Goal: Information Seeking & Learning: Learn about a topic

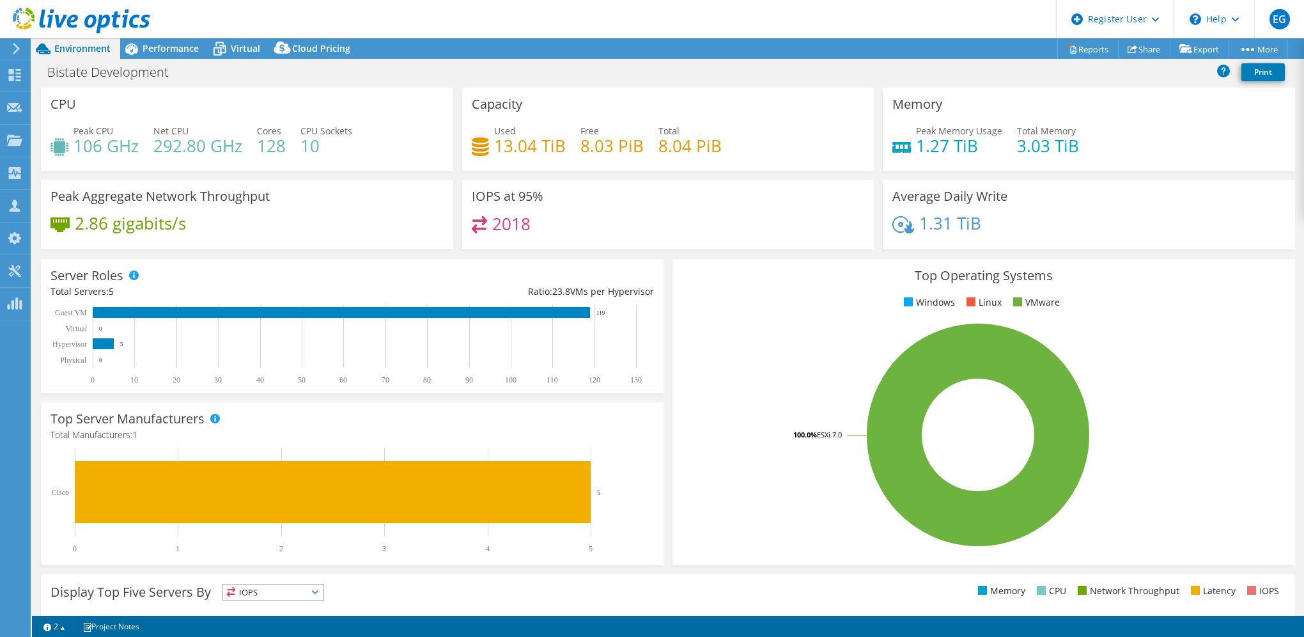
select select "USD"
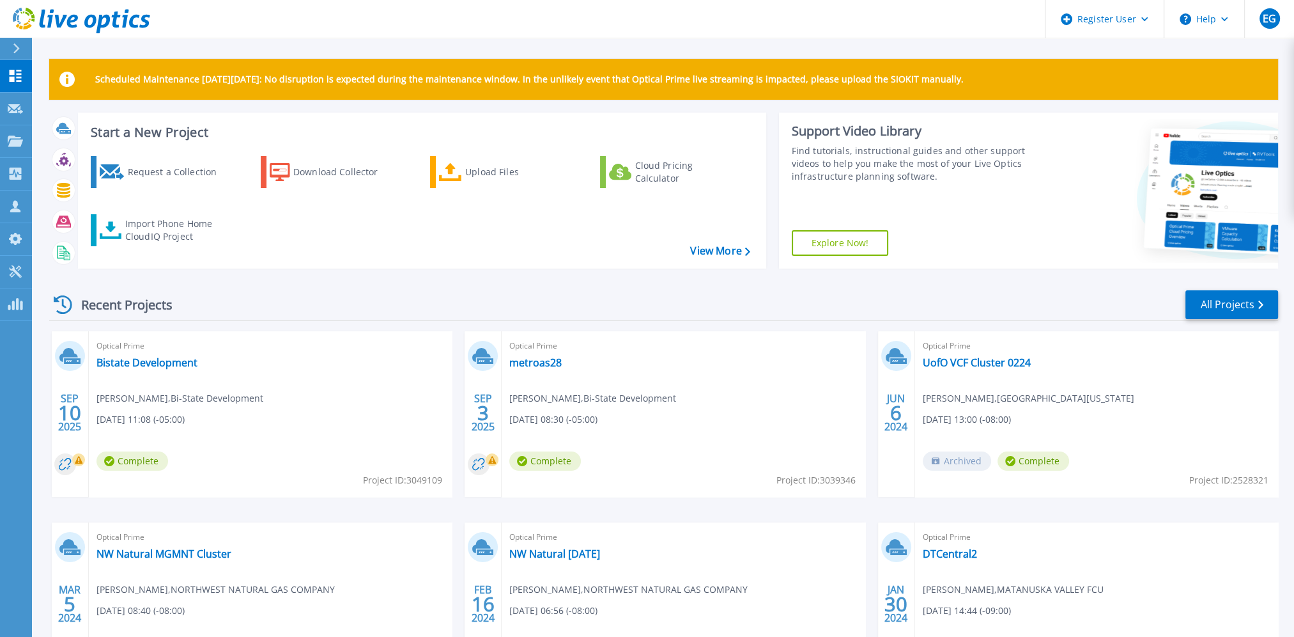
click at [19, 52] on icon at bounding box center [16, 48] width 7 height 10
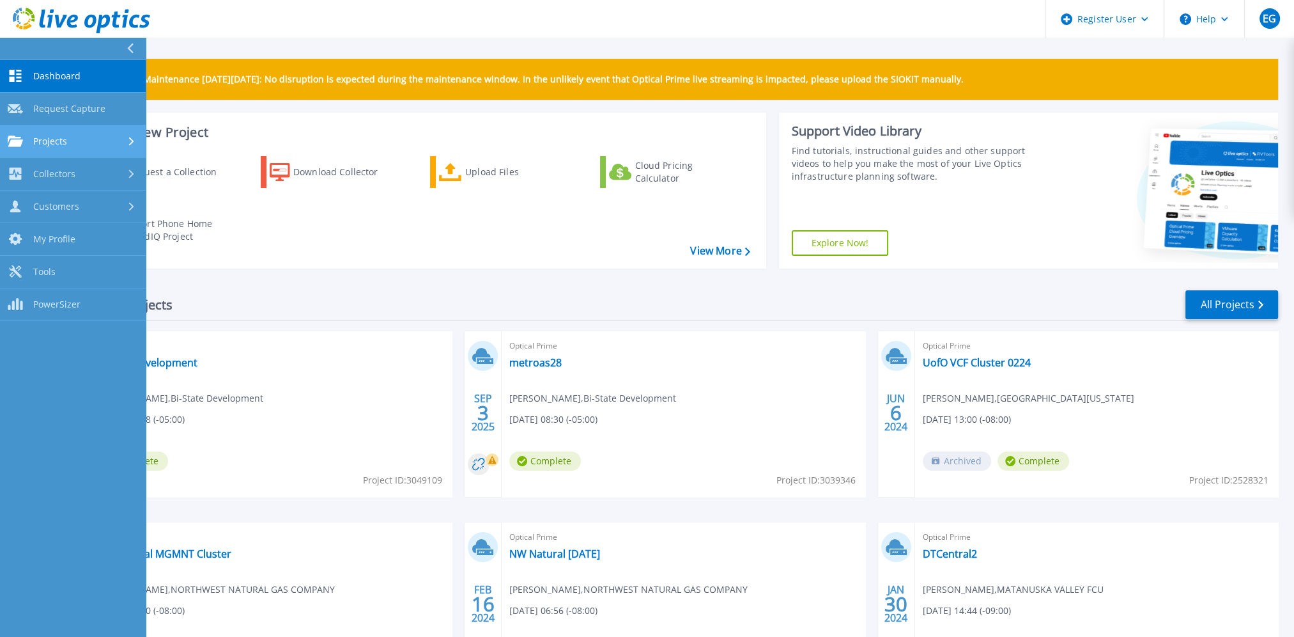
click at [132, 139] on icon at bounding box center [131, 141] width 5 height 8
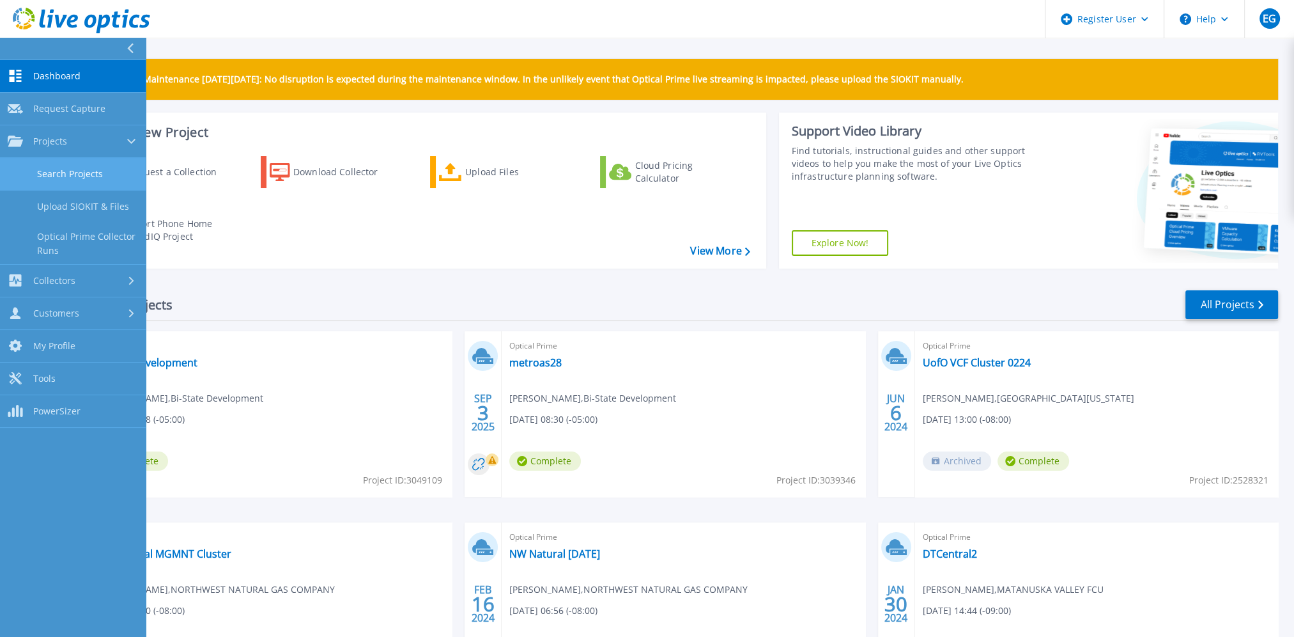
click at [105, 179] on link "Search Projects" at bounding box center [73, 174] width 146 height 33
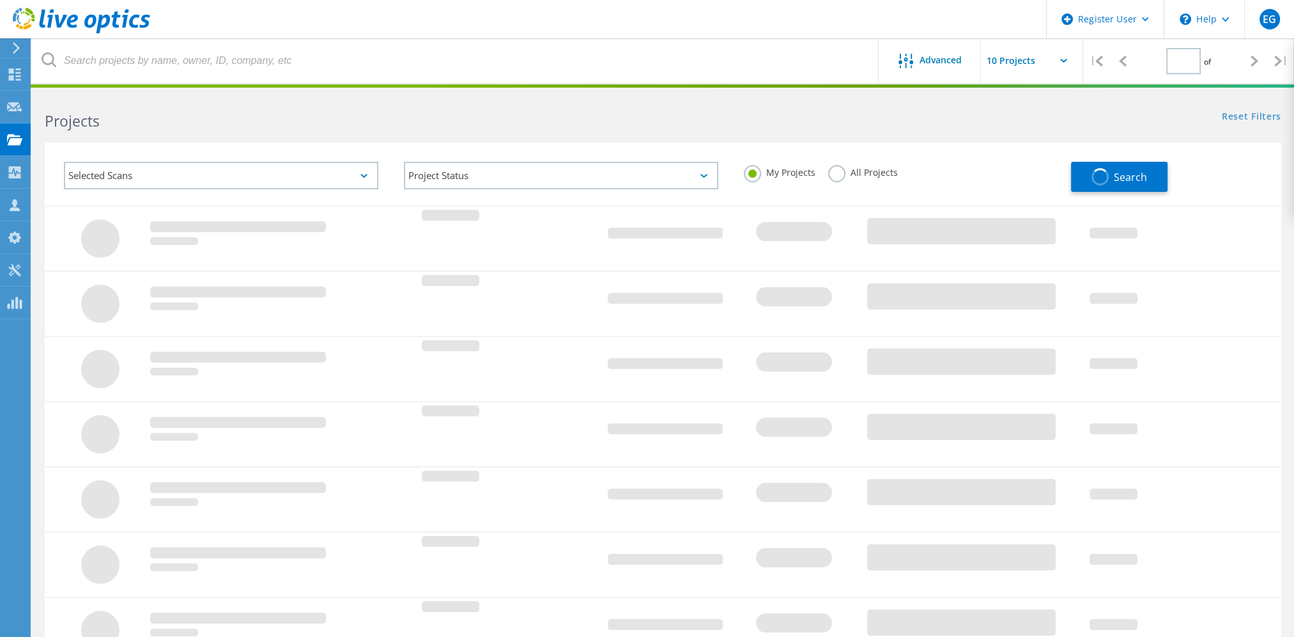
type input "1"
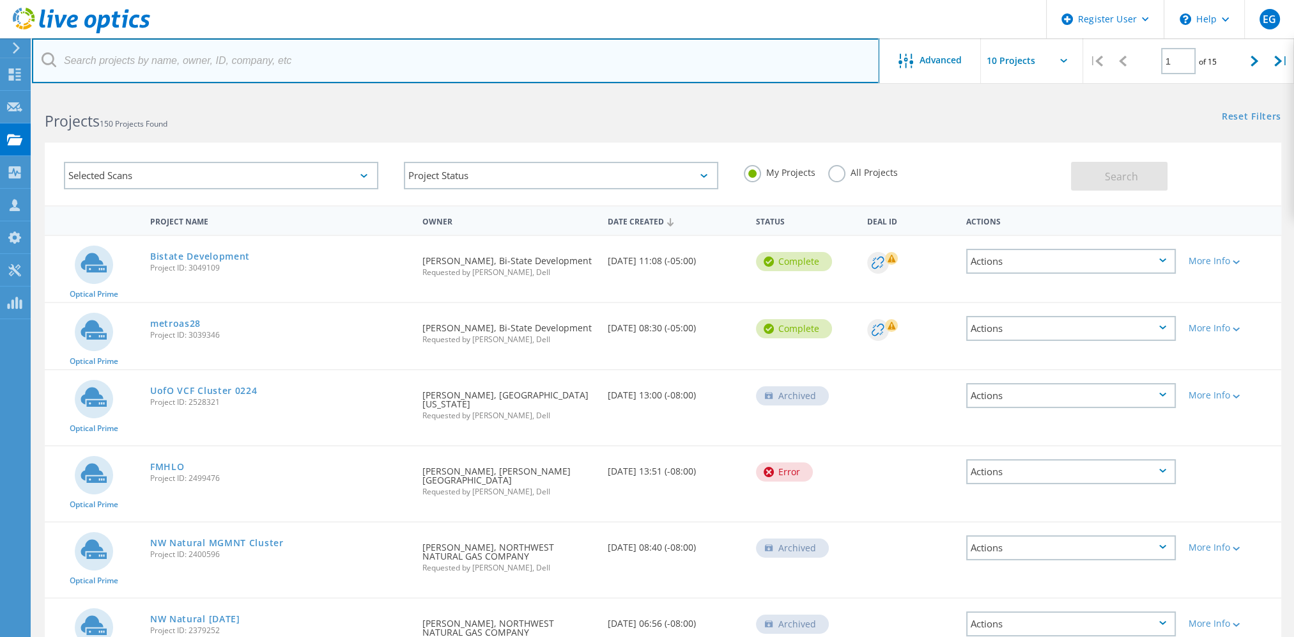
click at [562, 59] on input "text" at bounding box center [455, 60] width 847 height 45
paste input "3027982"
type input "3027982"
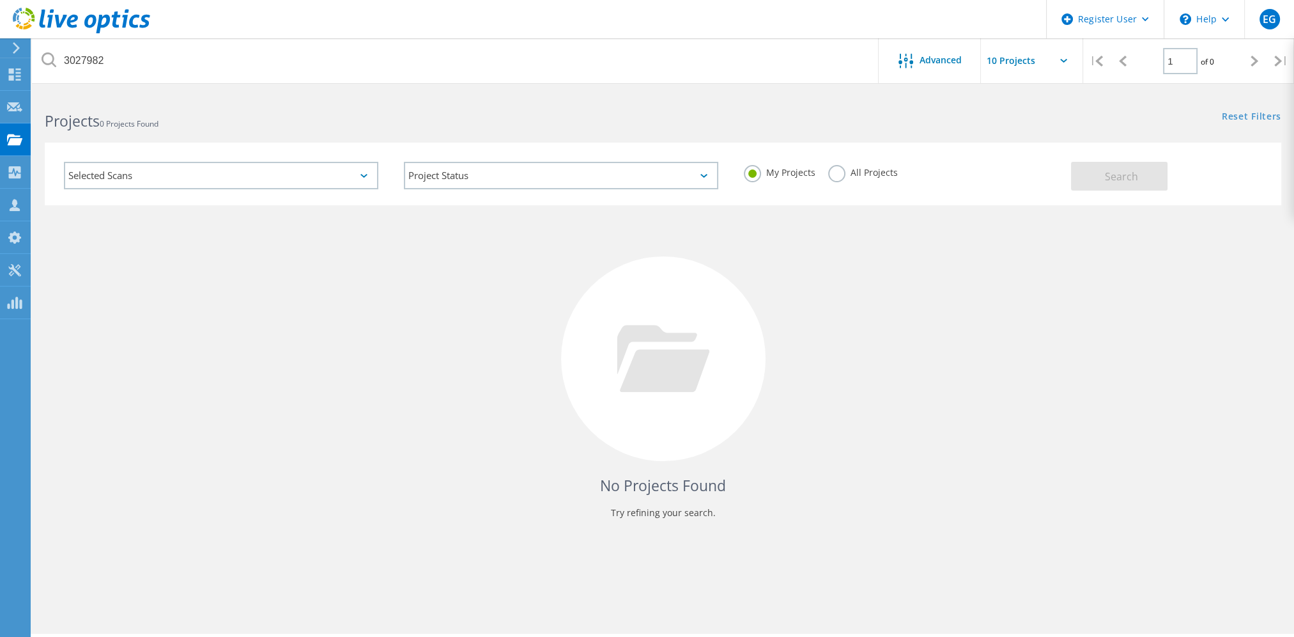
click at [833, 175] on label "All Projects" at bounding box center [863, 171] width 70 height 12
click at [0, 0] on input "All Projects" at bounding box center [0, 0] width 0 height 0
click at [1153, 182] on button "Search" at bounding box center [1119, 176] width 97 height 29
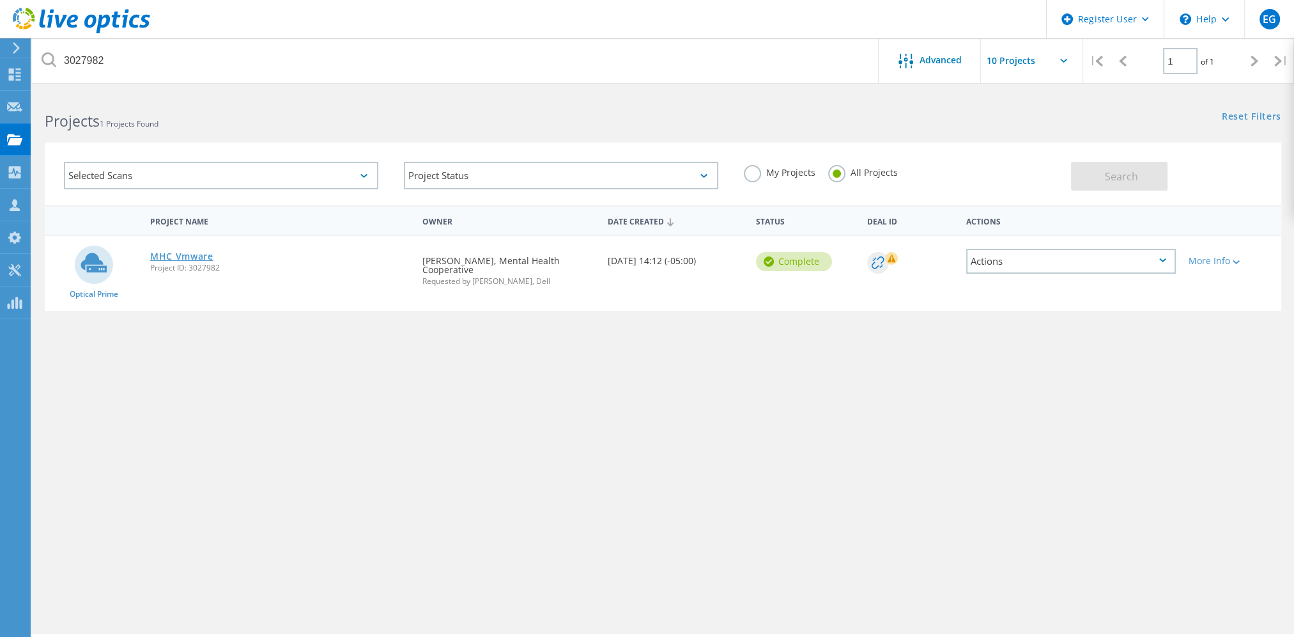
click at [207, 261] on link "MHC Vmware" at bounding box center [181, 256] width 63 height 9
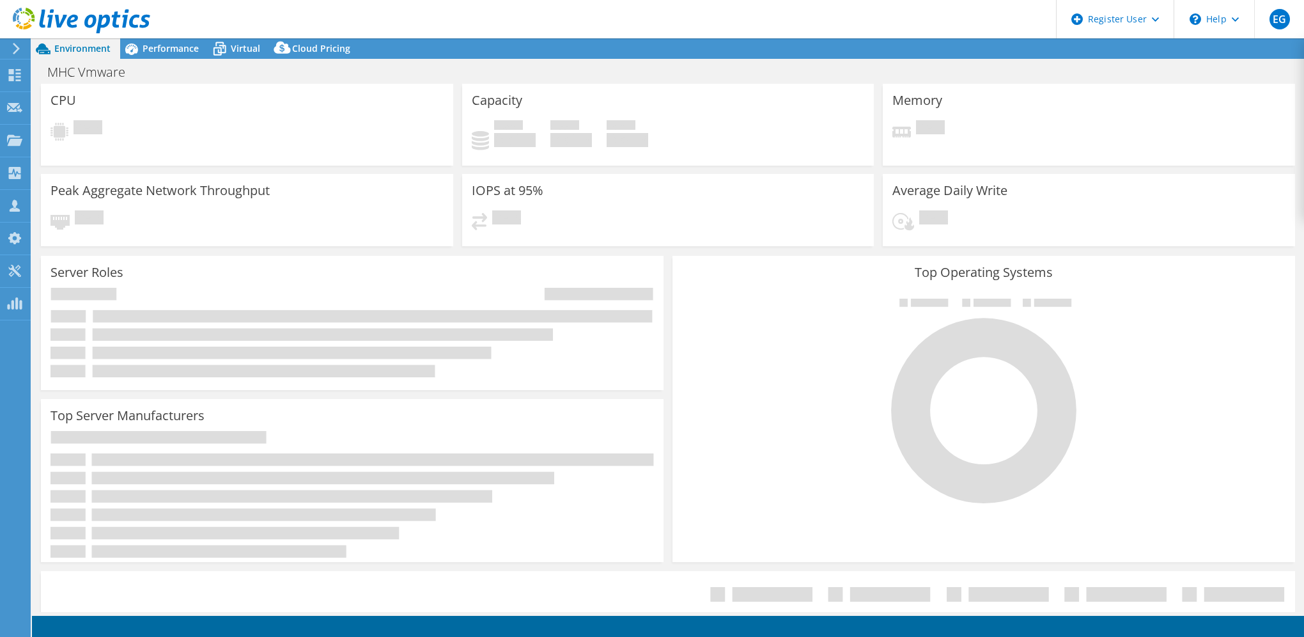
select select "USD"
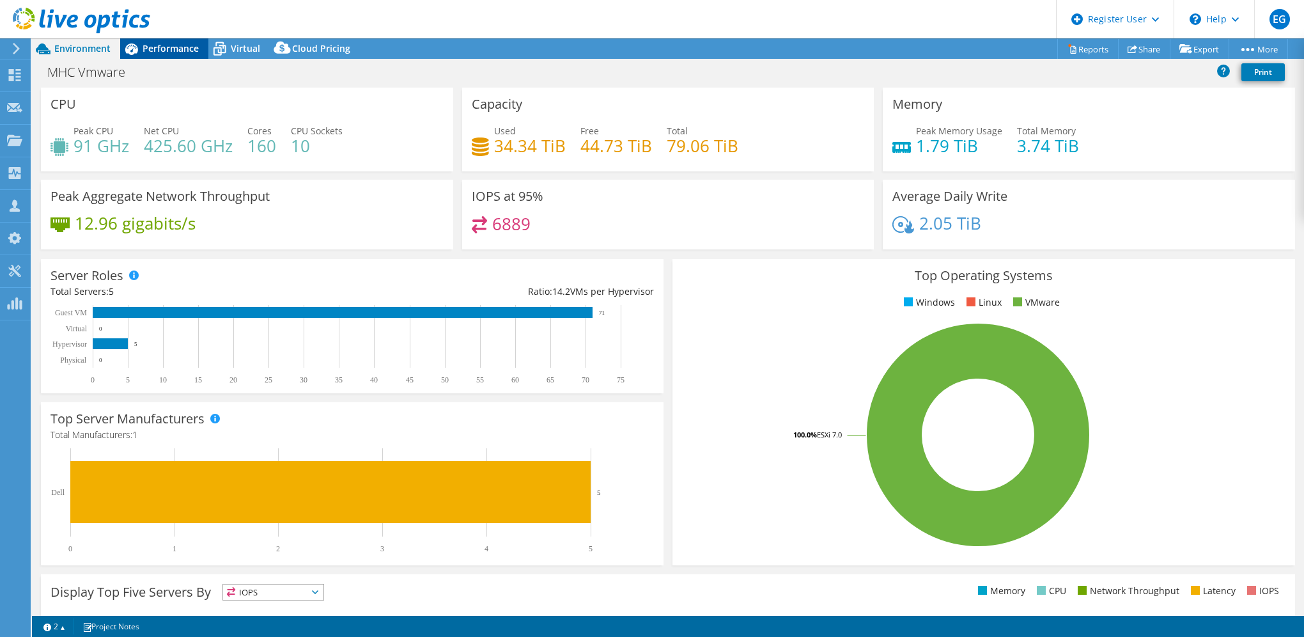
click at [177, 39] on div "Performance" at bounding box center [164, 48] width 88 height 20
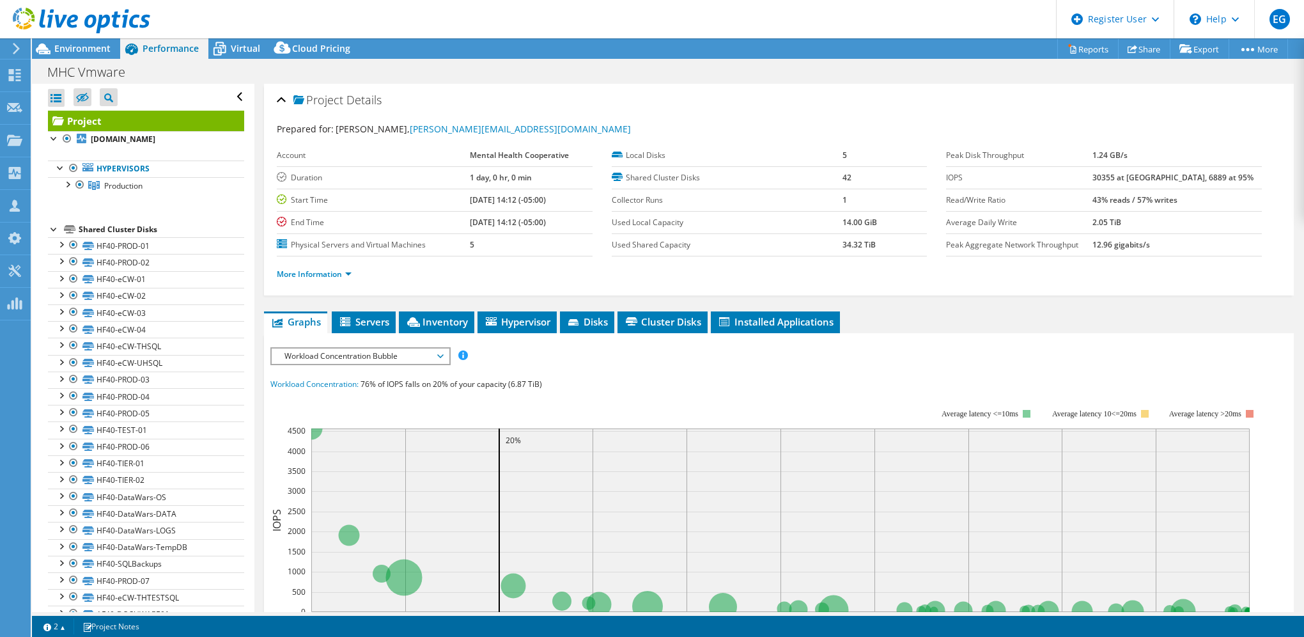
click at [380, 343] on div "IOPS Disk Throughput IO Size Latency Queue Depth CPU Percentage Memory Page Fau…" at bounding box center [778, 580] width 1017 height 479
click at [382, 352] on span "Workload Concentration Bubble" at bounding box center [360, 355] width 164 height 15
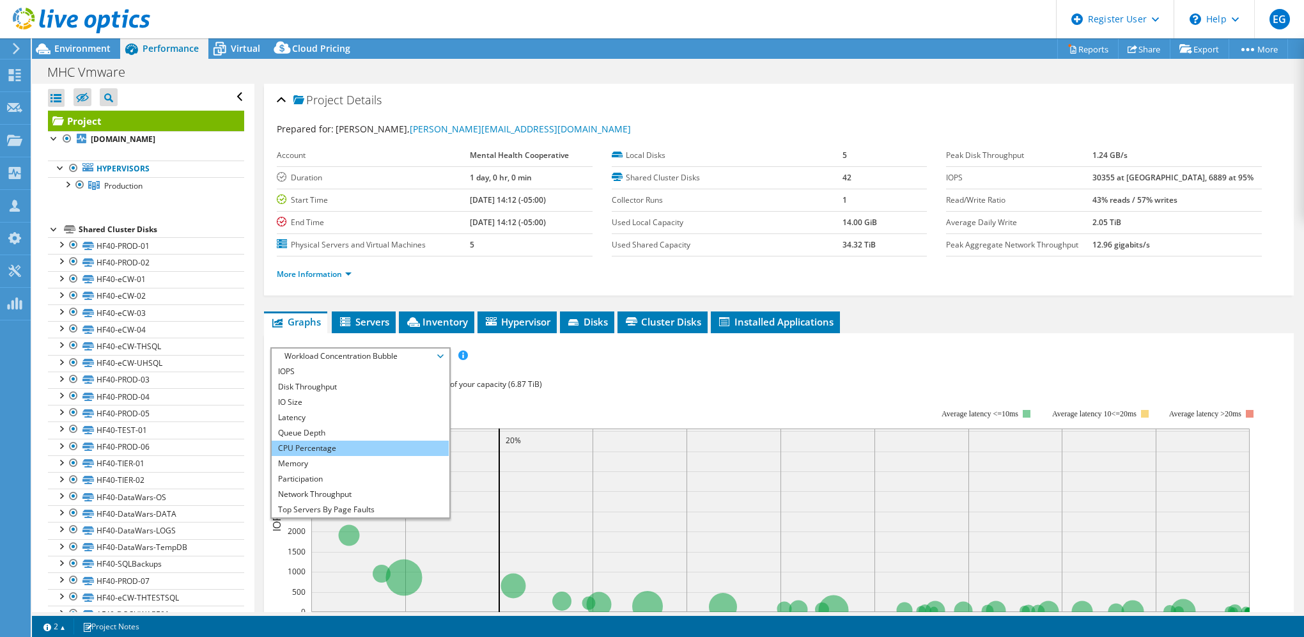
click at [368, 443] on li "CPU Percentage" at bounding box center [360, 447] width 177 height 15
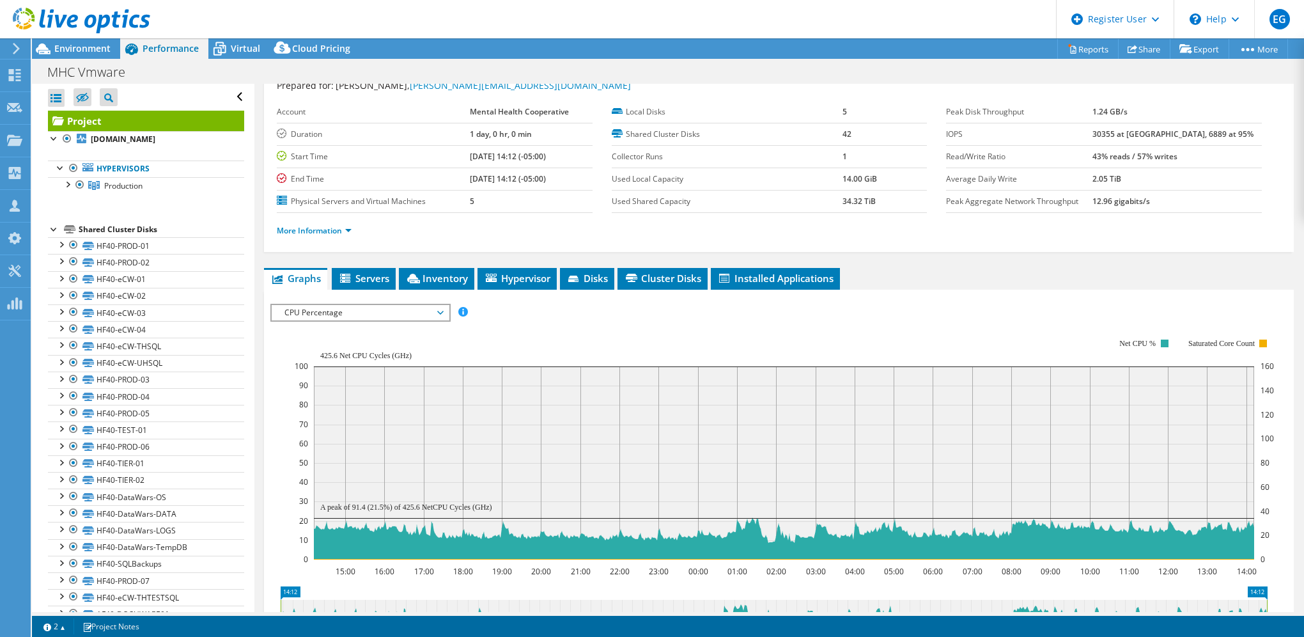
scroll to position [64, 0]
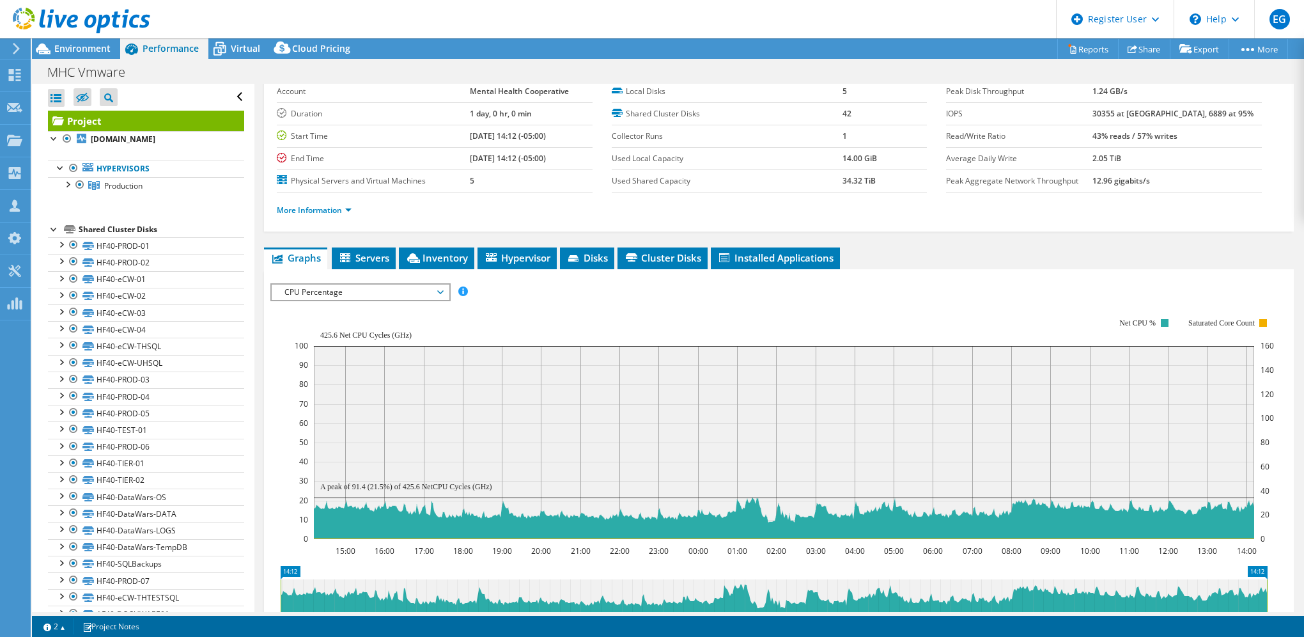
click at [678, 317] on rect at bounding box center [784, 428] width 979 height 256
click at [49, 21] on use at bounding box center [81, 21] width 137 height 26
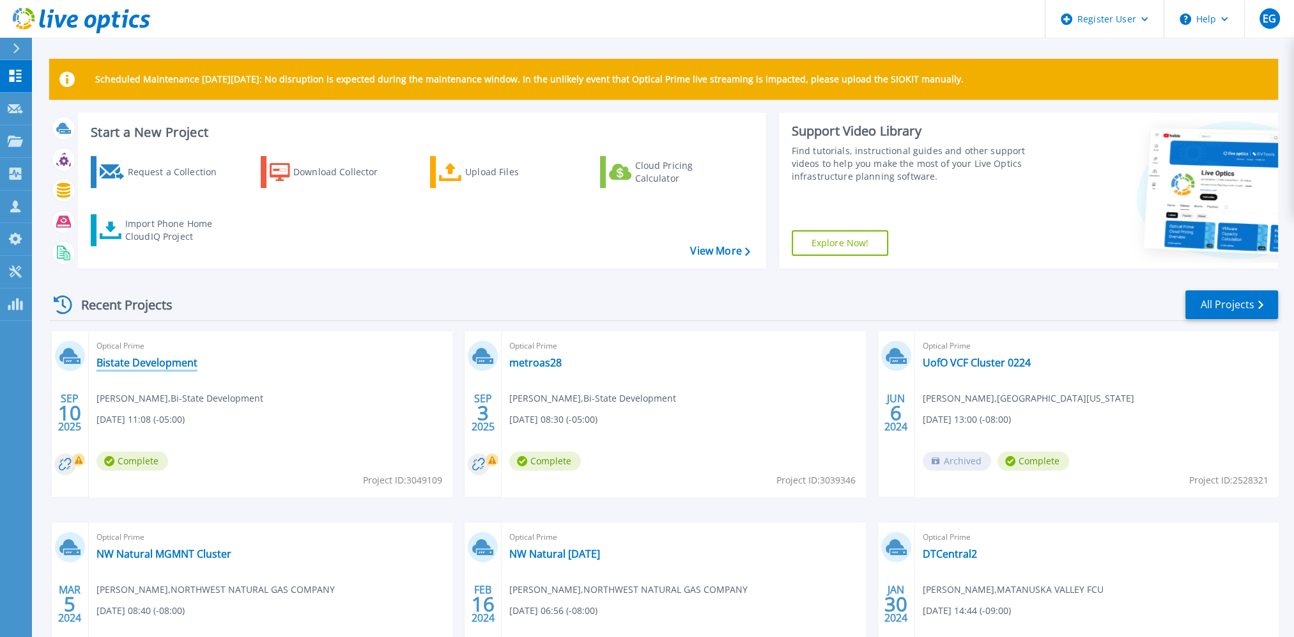
click at [156, 364] on link "Bistate Development" at bounding box center [147, 362] width 101 height 13
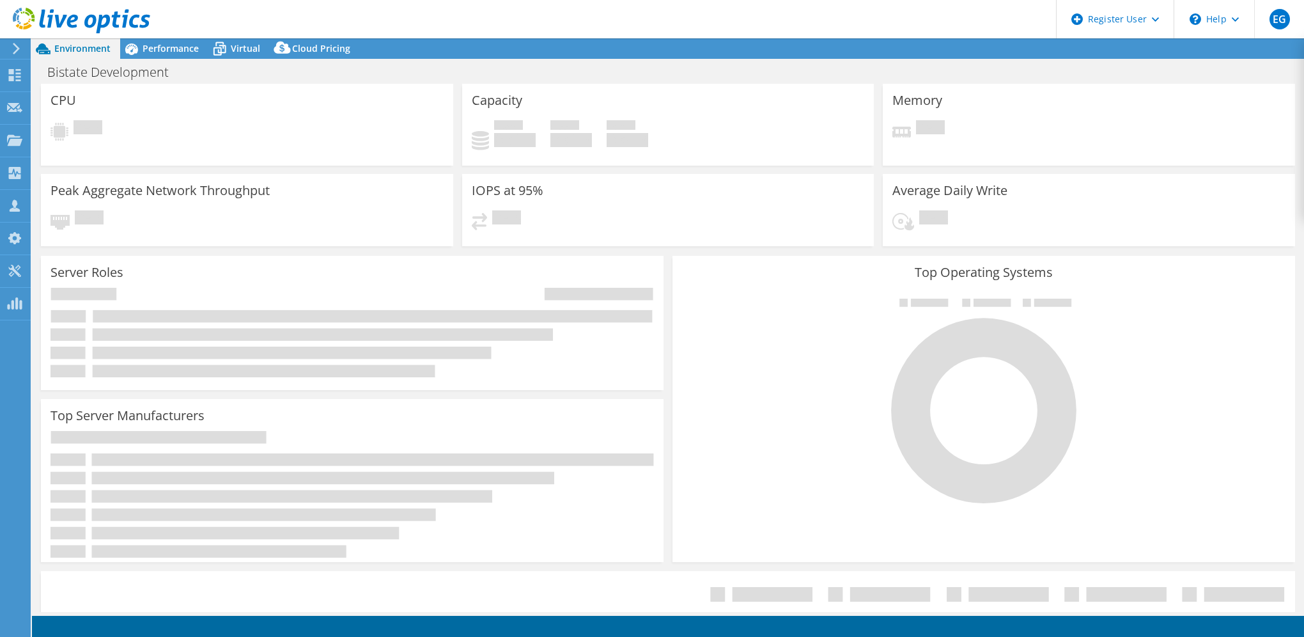
select select "USD"
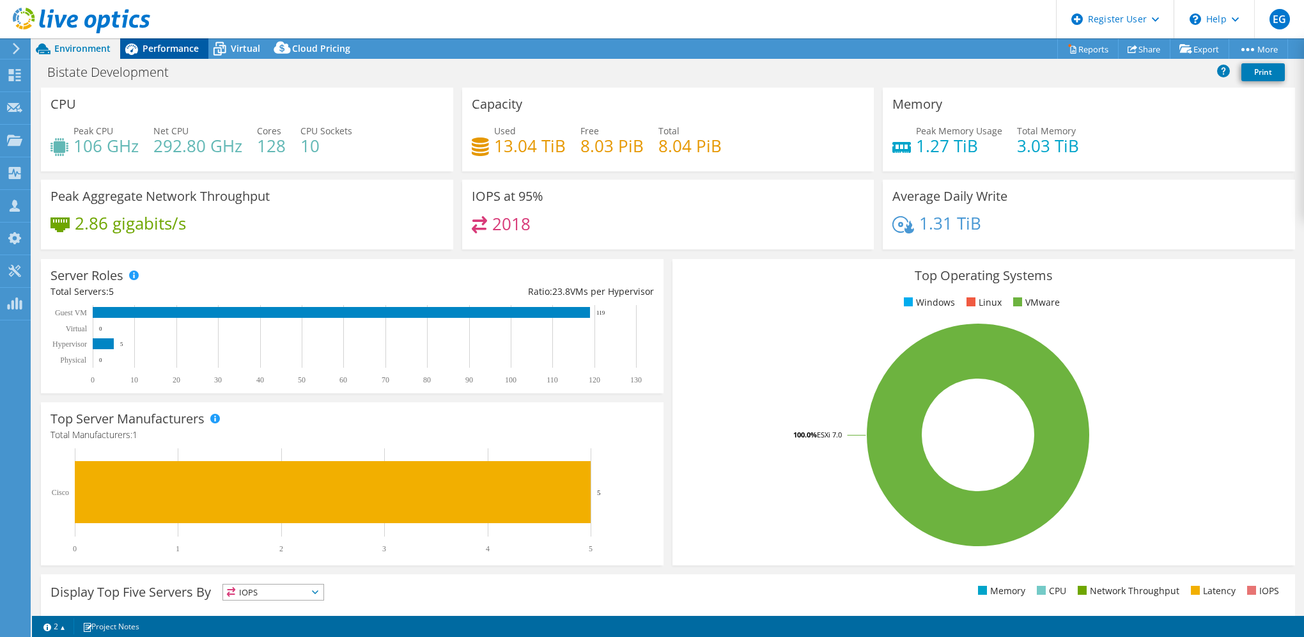
click at [162, 43] on span "Performance" at bounding box center [171, 48] width 56 height 12
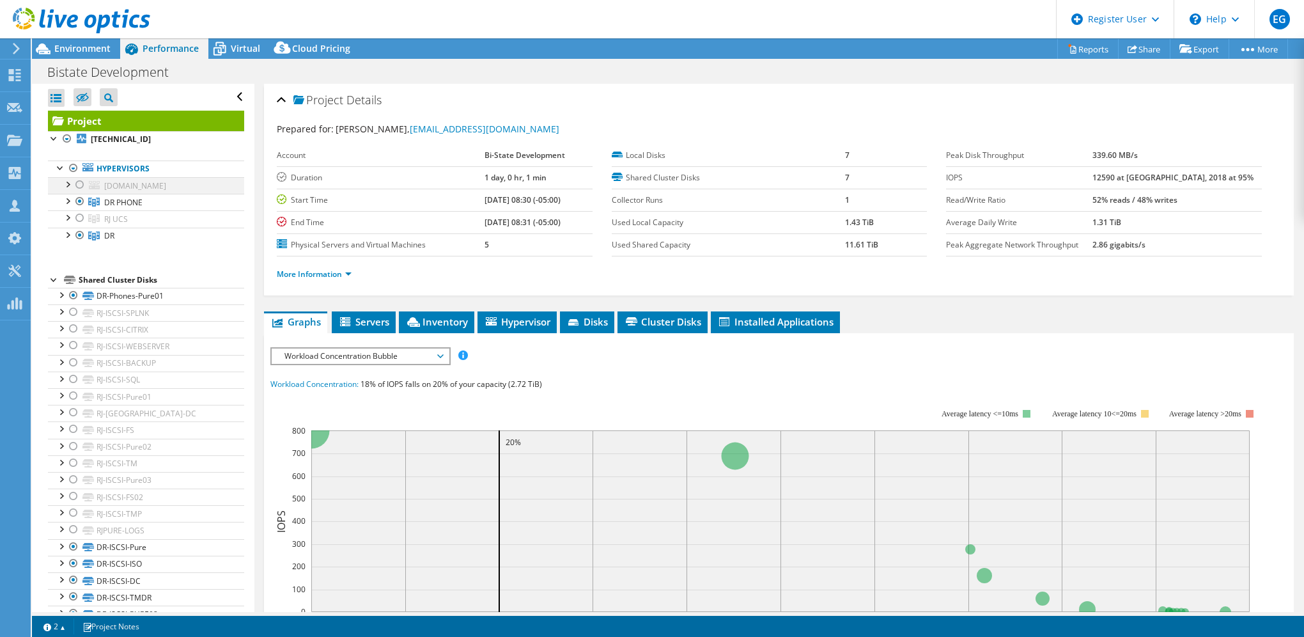
click at [74, 185] on div at bounding box center [79, 184] width 13 height 15
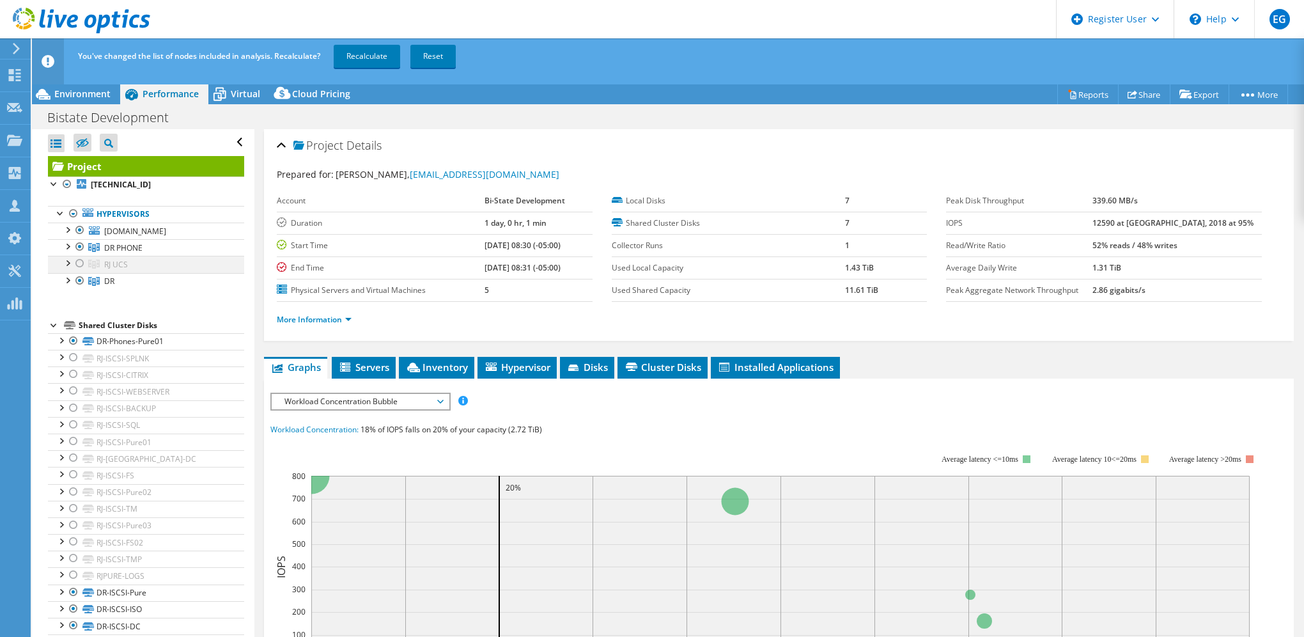
click at [79, 263] on div at bounding box center [79, 263] width 13 height 15
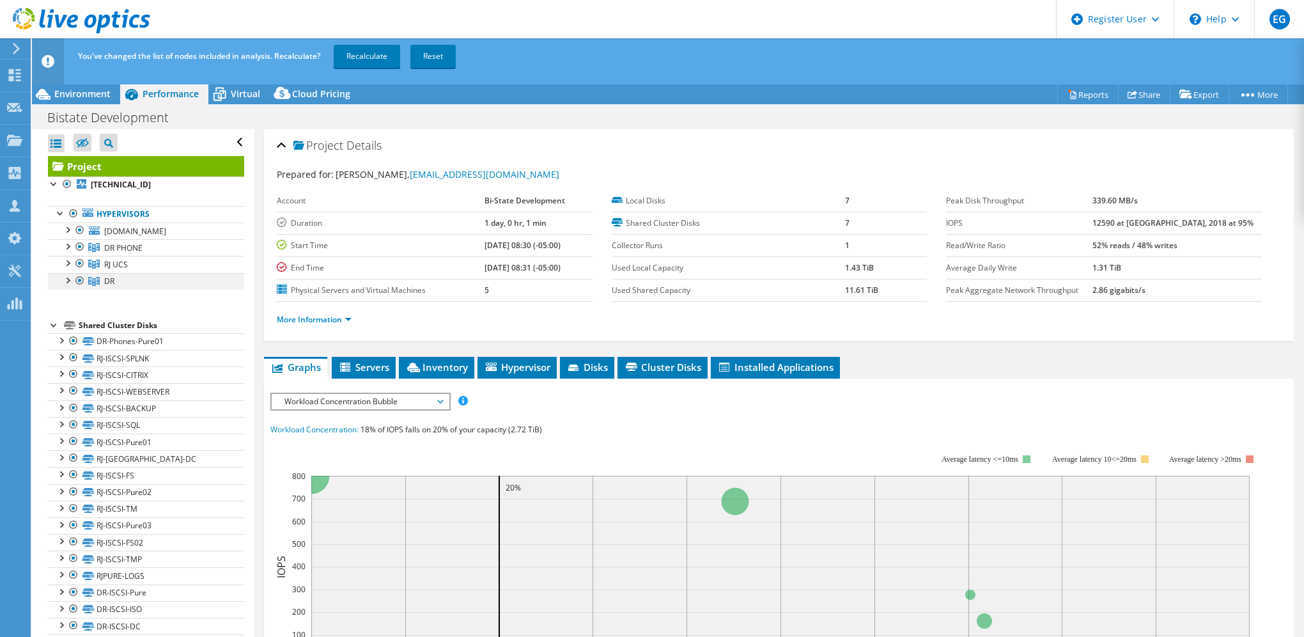
click at [79, 281] on div at bounding box center [79, 280] width 13 height 15
click at [80, 245] on div at bounding box center [79, 246] width 13 height 15
click at [369, 56] on link "Recalculate" at bounding box center [367, 56] width 66 height 23
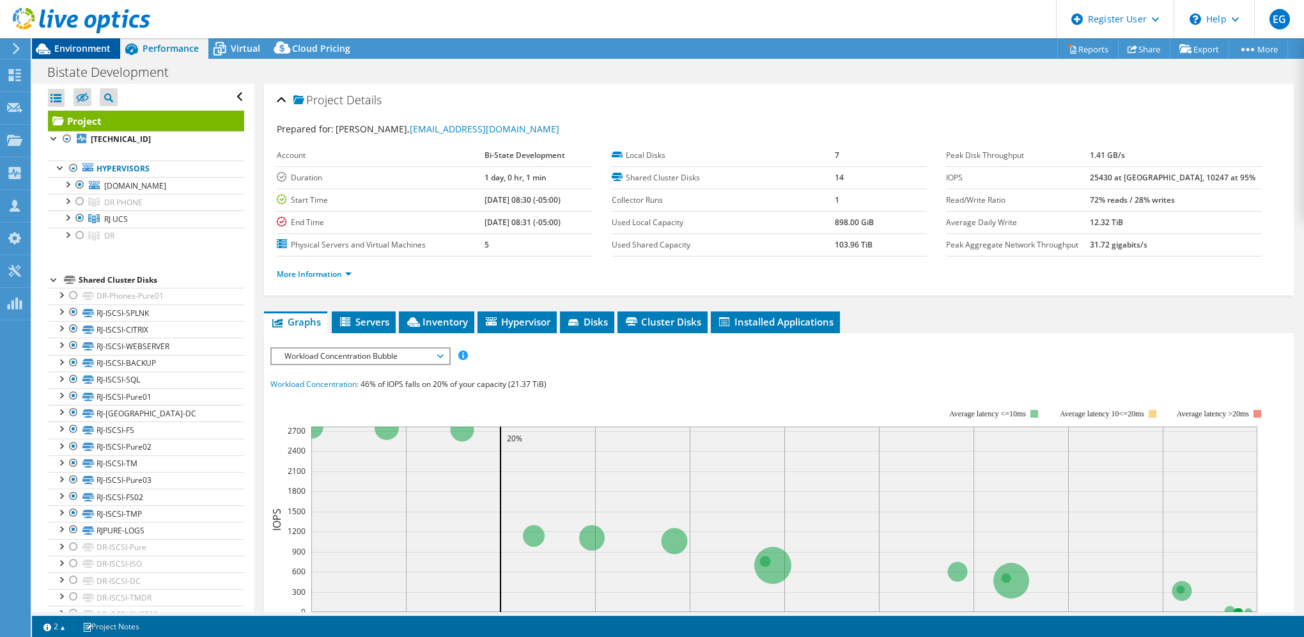
click at [97, 47] on span "Environment" at bounding box center [82, 48] width 56 height 12
